Goal: Information Seeking & Learning: Find specific fact

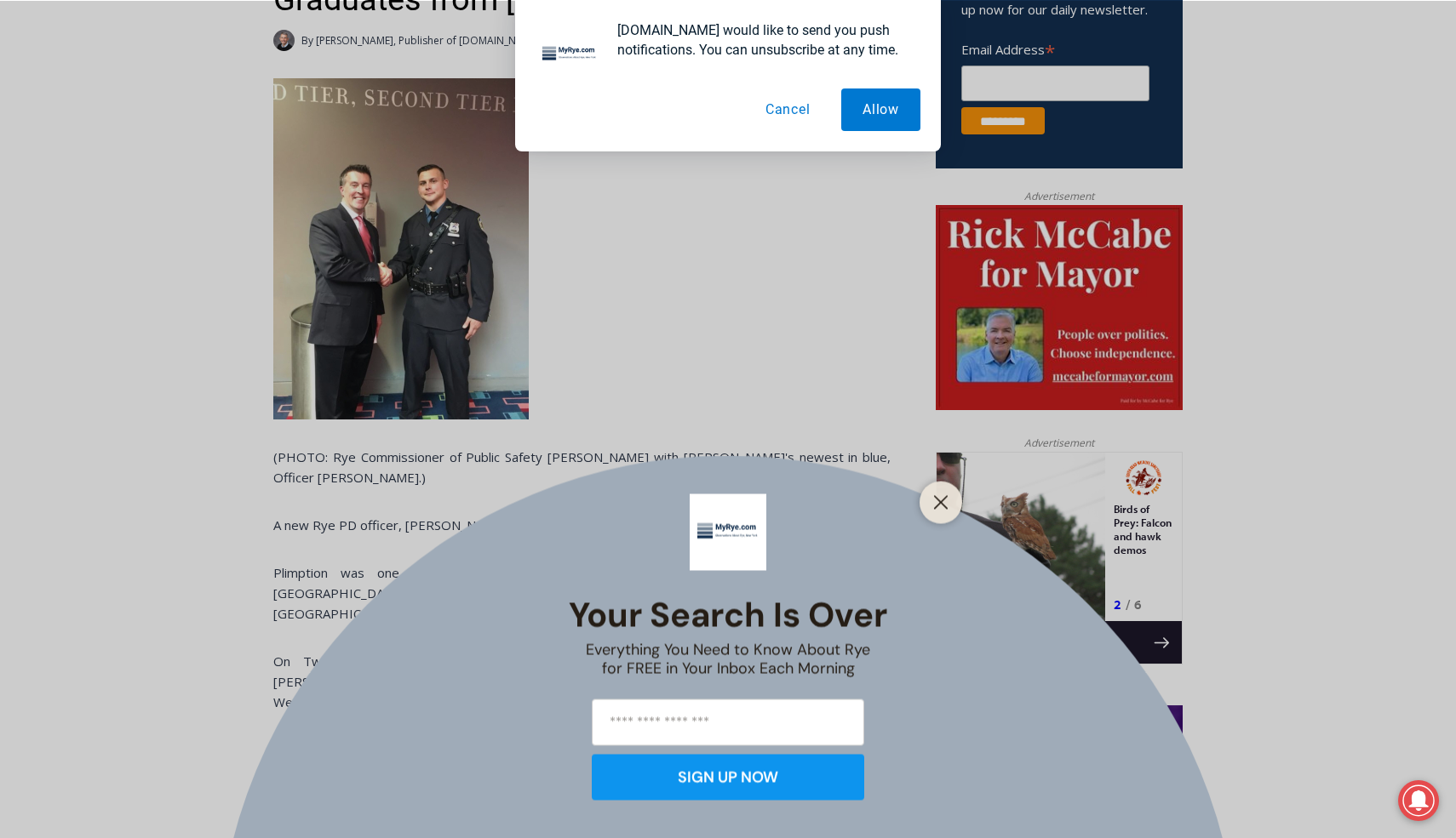
scroll to position [731, 0]
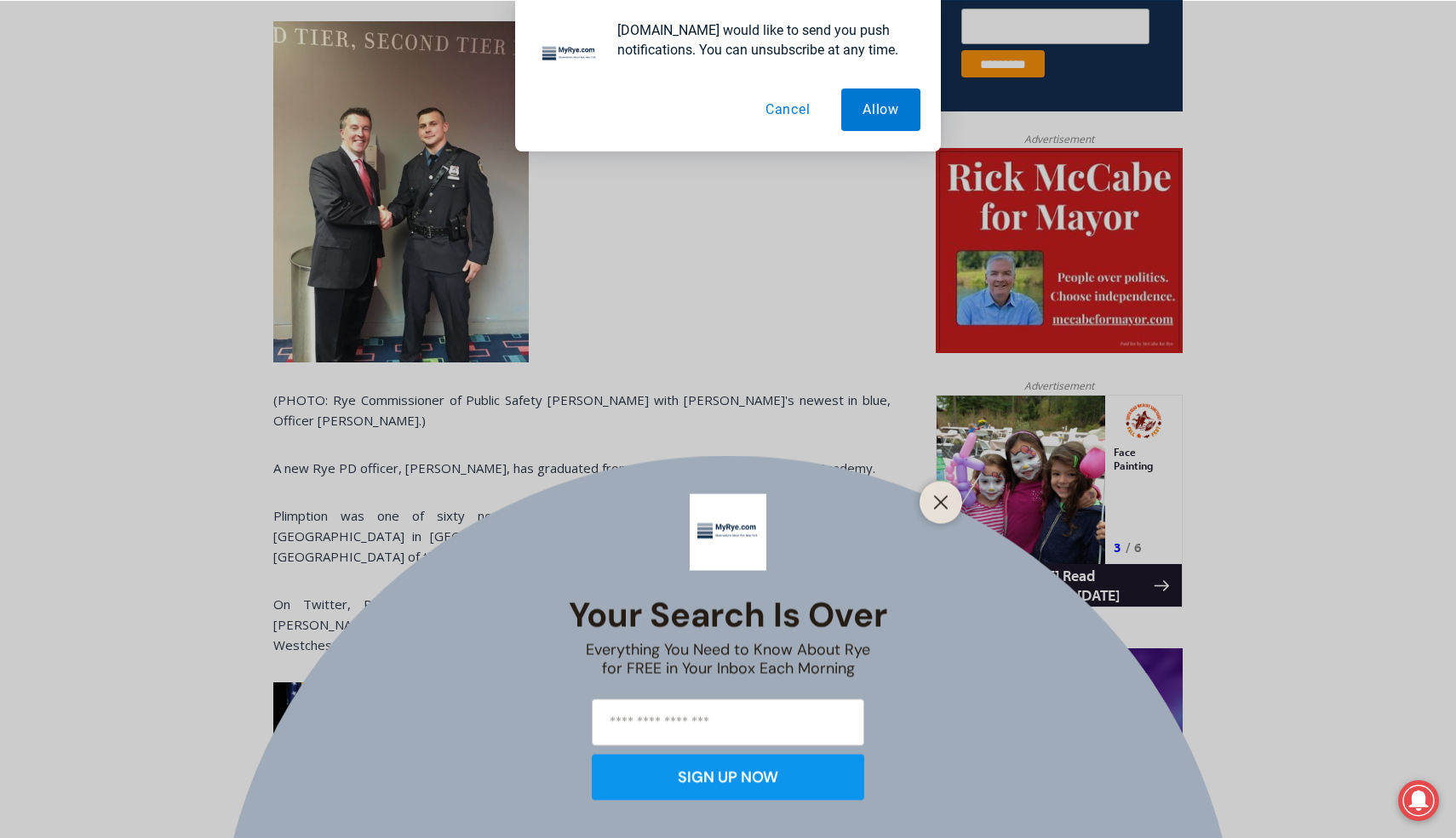
click at [962, 502] on div at bounding box center [940, 501] width 42 height 42
click at [957, 502] on div at bounding box center [940, 501] width 42 height 42
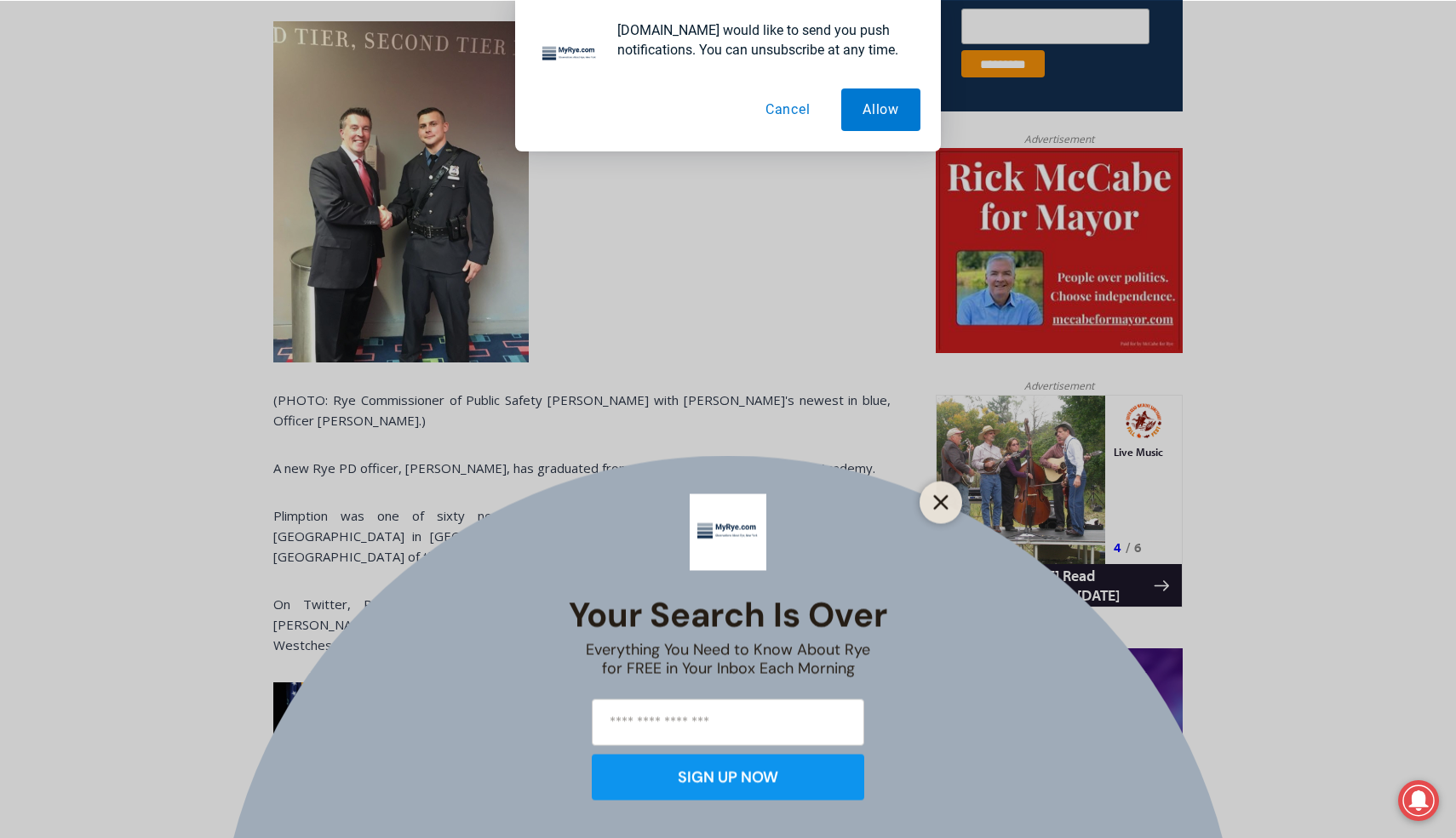
click at [945, 507] on line "Close" at bounding box center [941, 502] width 12 height 12
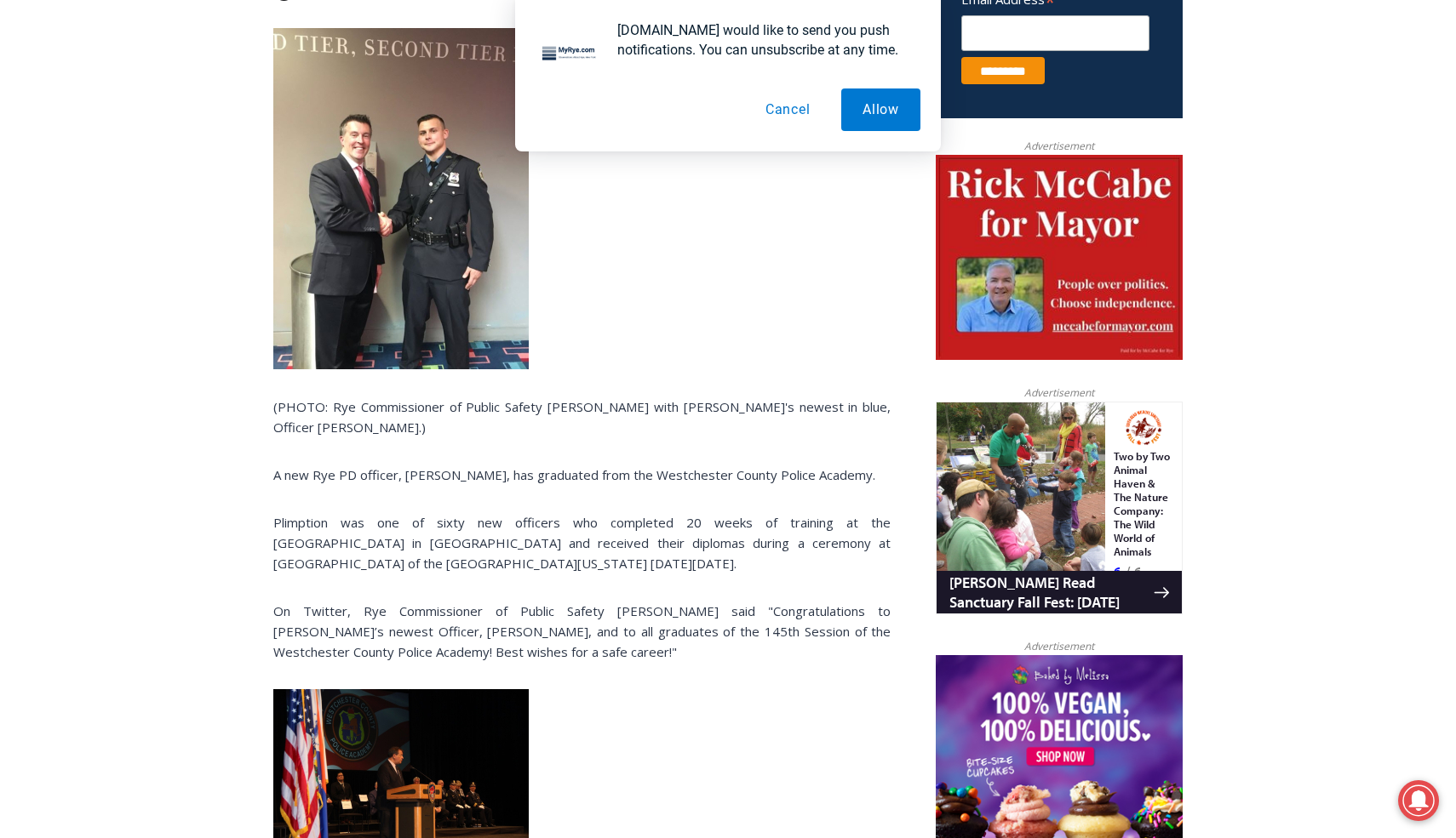
scroll to position [721, 0]
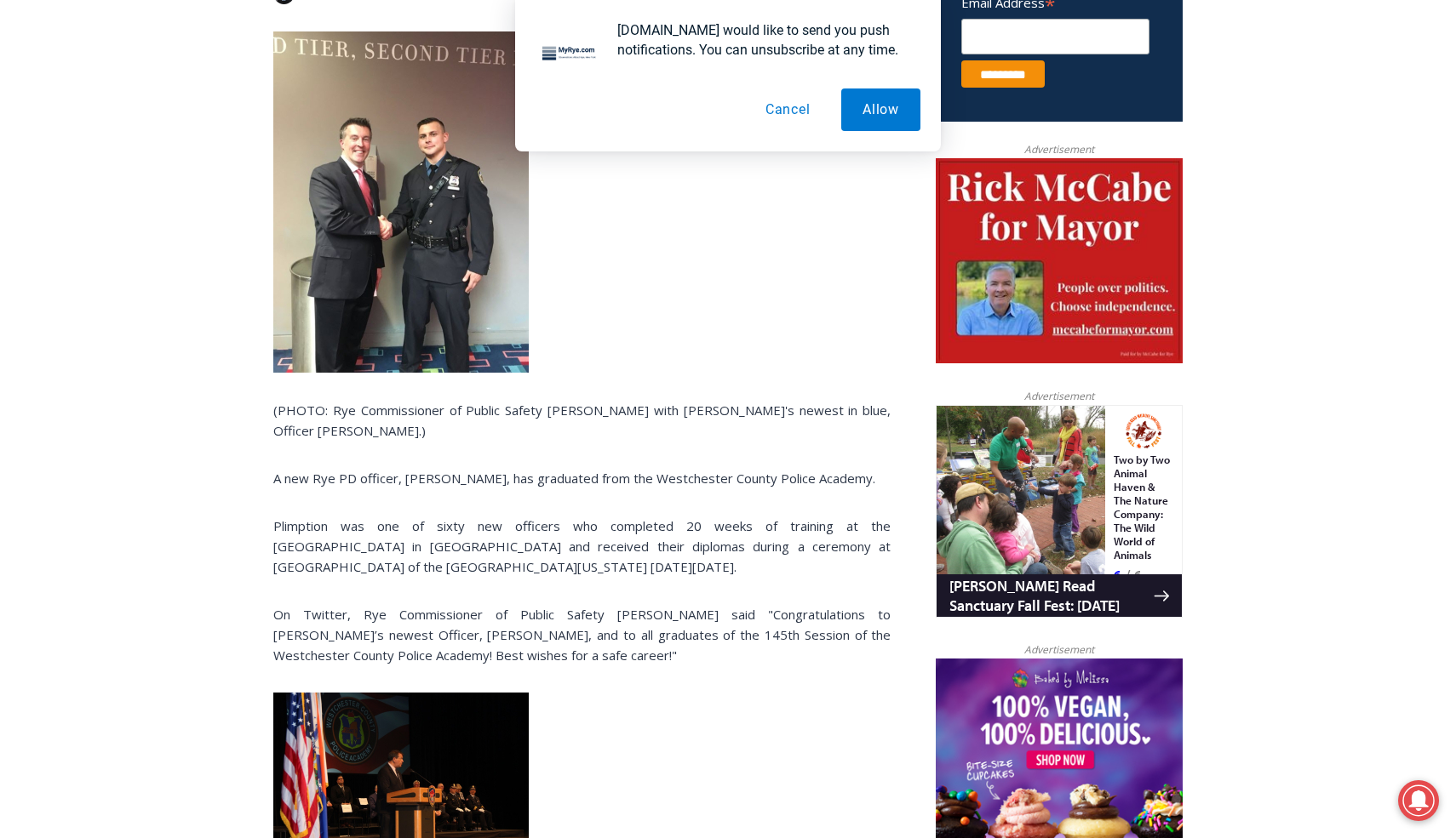
click at [416, 260] on img at bounding box center [400, 202] width 256 height 342
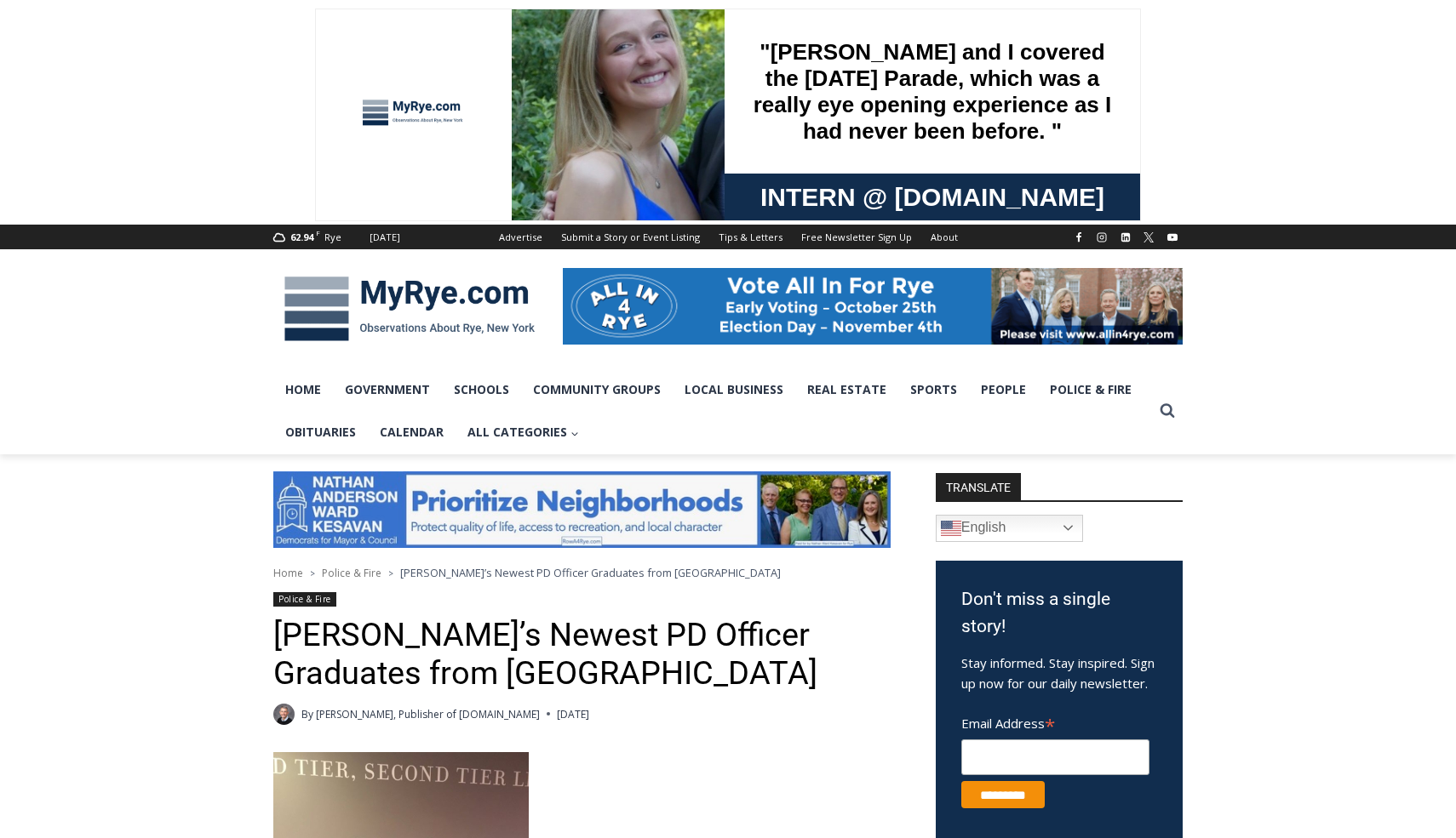
click at [406, 572] on span "Rye’s Newest PD Officer Graduates from Westchester County Police Academy" at bounding box center [590, 573] width 381 height 16
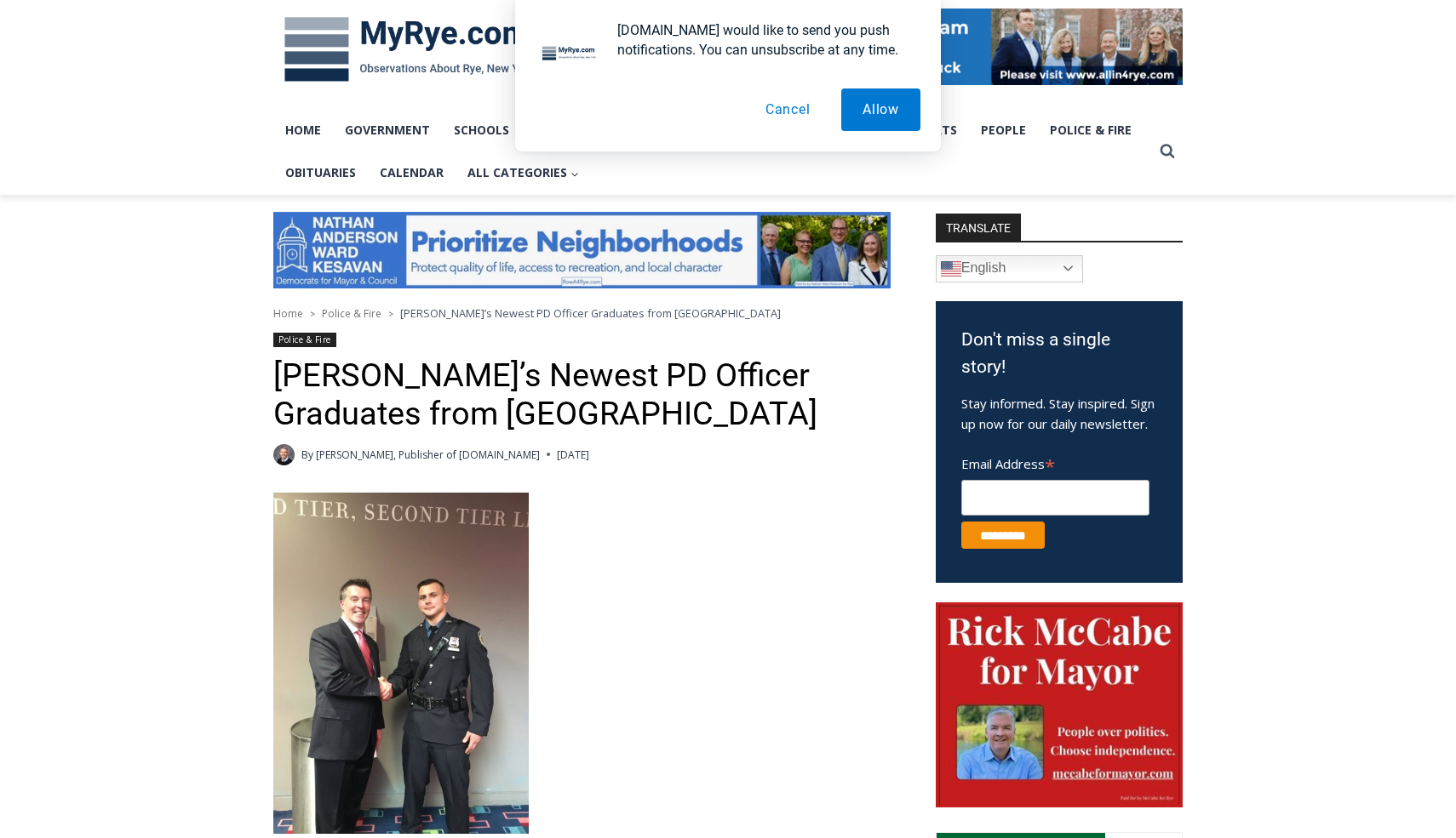
scroll to position [372, 0]
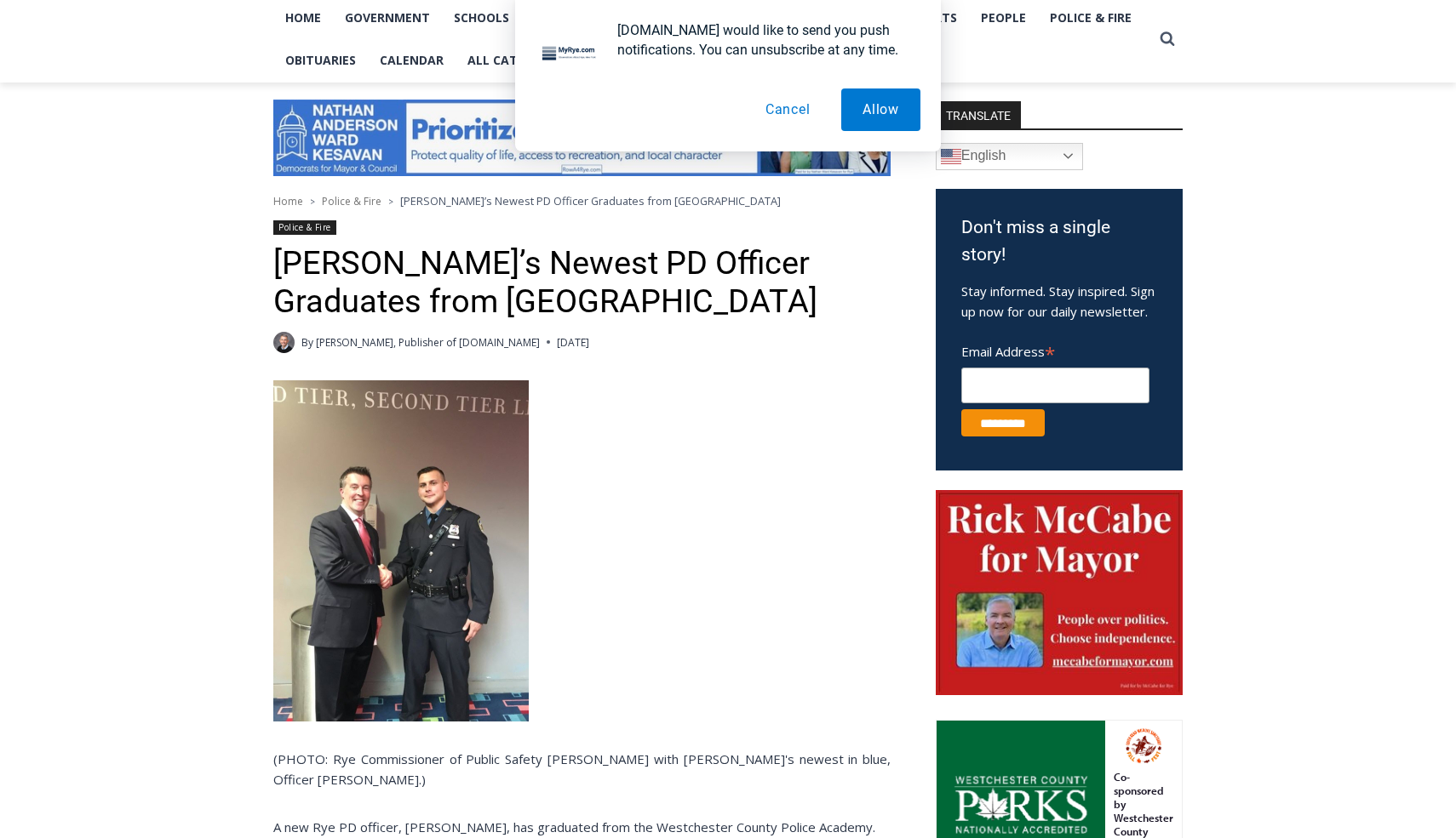
click at [400, 523] on img at bounding box center [400, 551] width 256 height 342
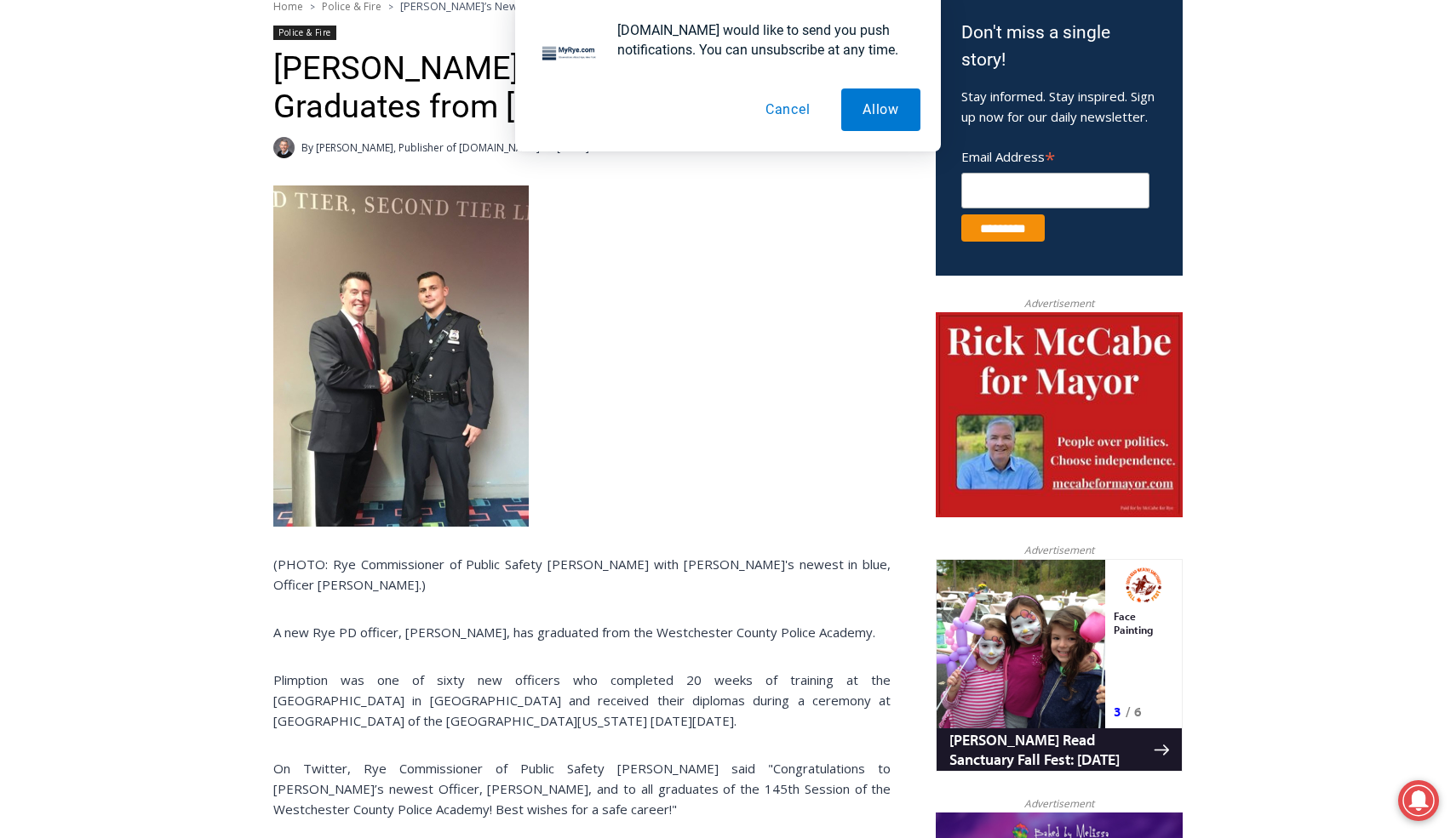
scroll to position [568, 0]
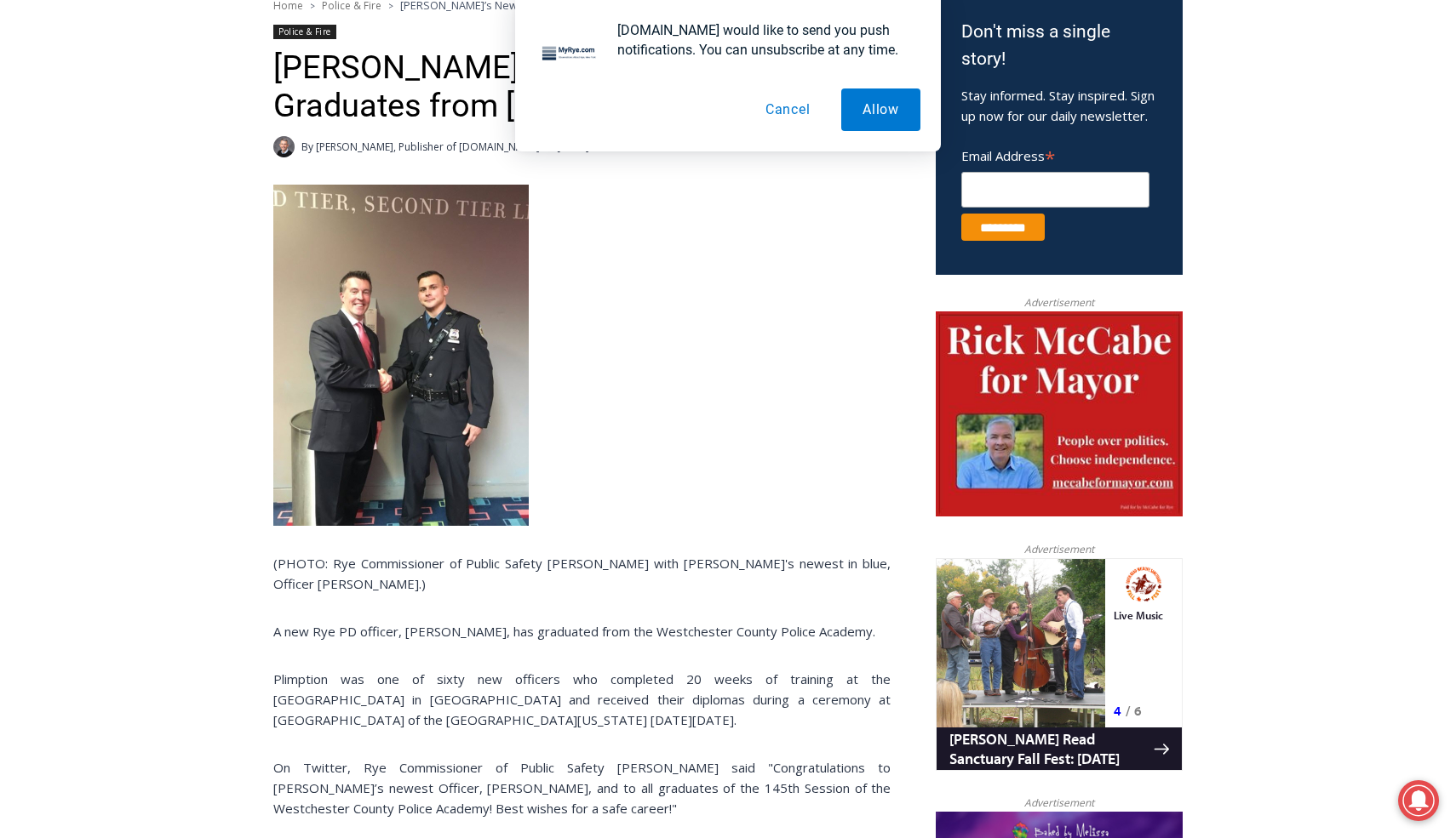
drag, startPoint x: 321, startPoint y: 593, endPoint x: 416, endPoint y: 593, distance: 95.0
click at [416, 593] on p "(PHOTO: Rye Commissioner of Public Safety [PERSON_NAME] with [PERSON_NAME]'s ne…" at bounding box center [582, 574] width 617 height 41
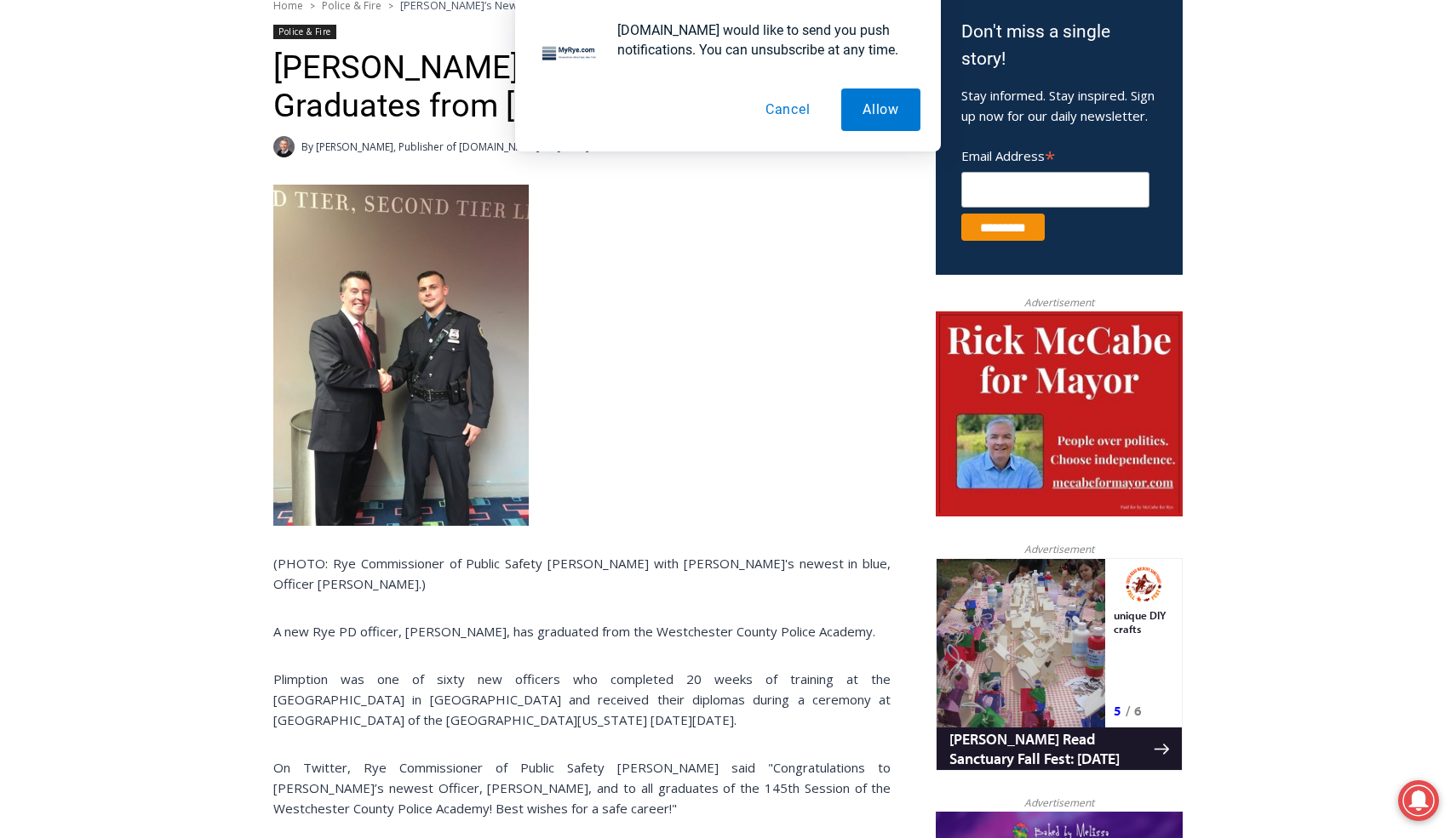
copy p "William Plimpton"
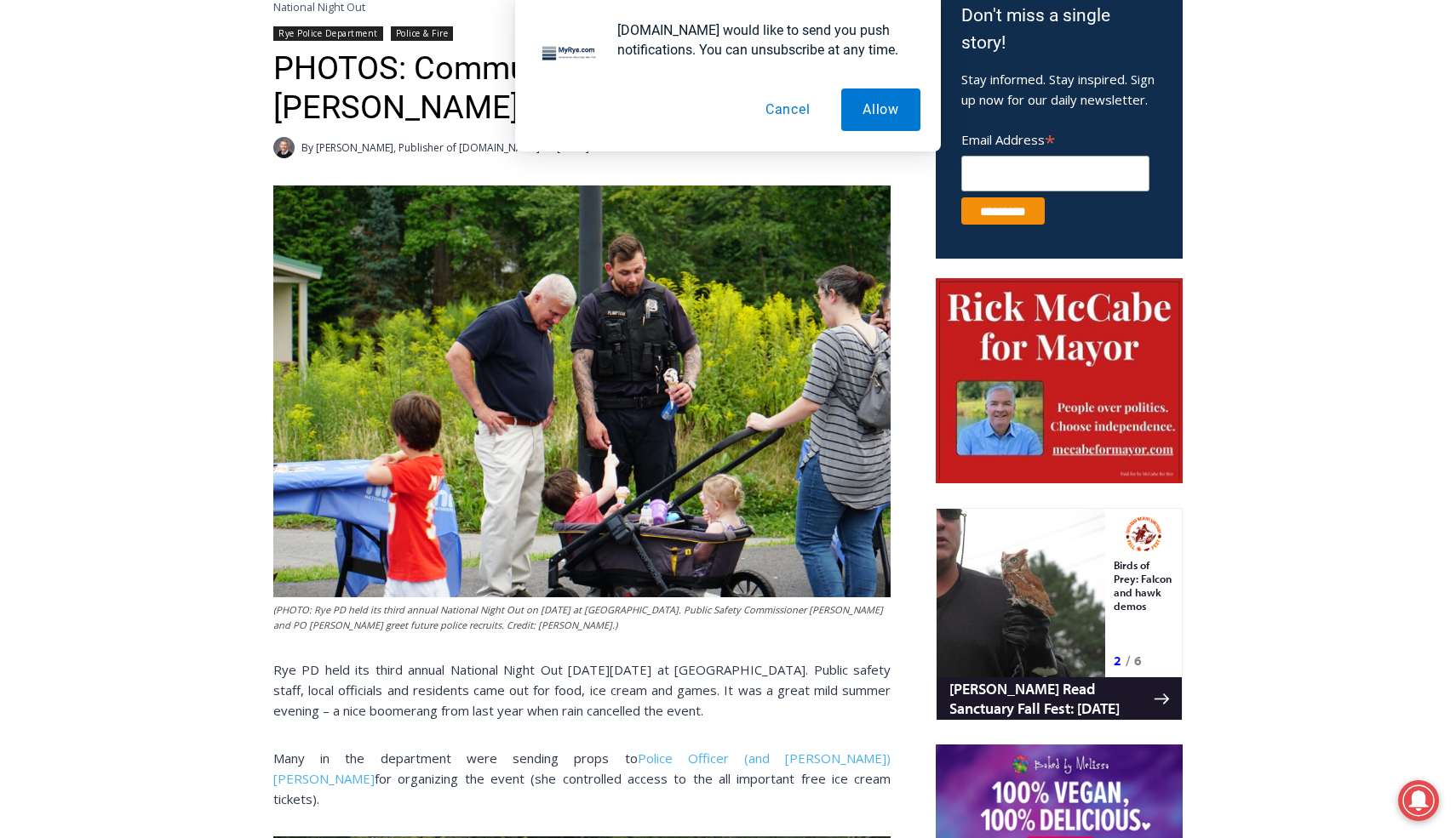
scroll to position [577, 0]
